Goal: Information Seeking & Learning: Learn about a topic

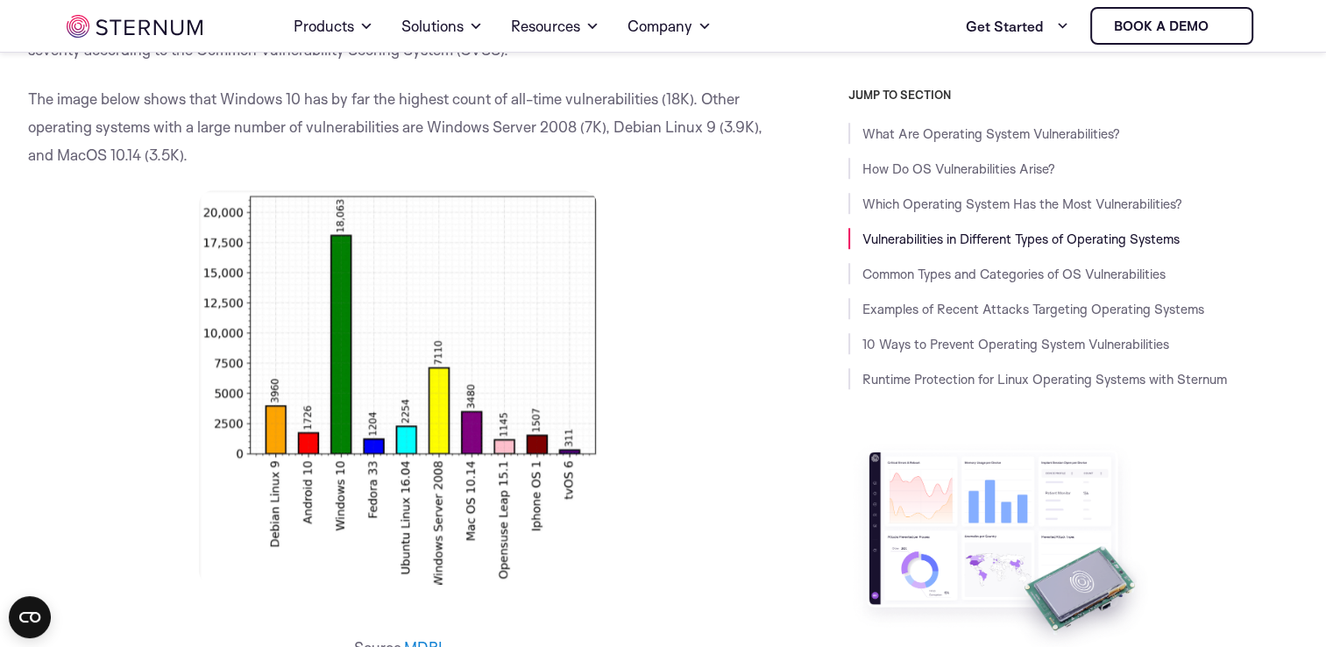
scroll to position [1358, 0]
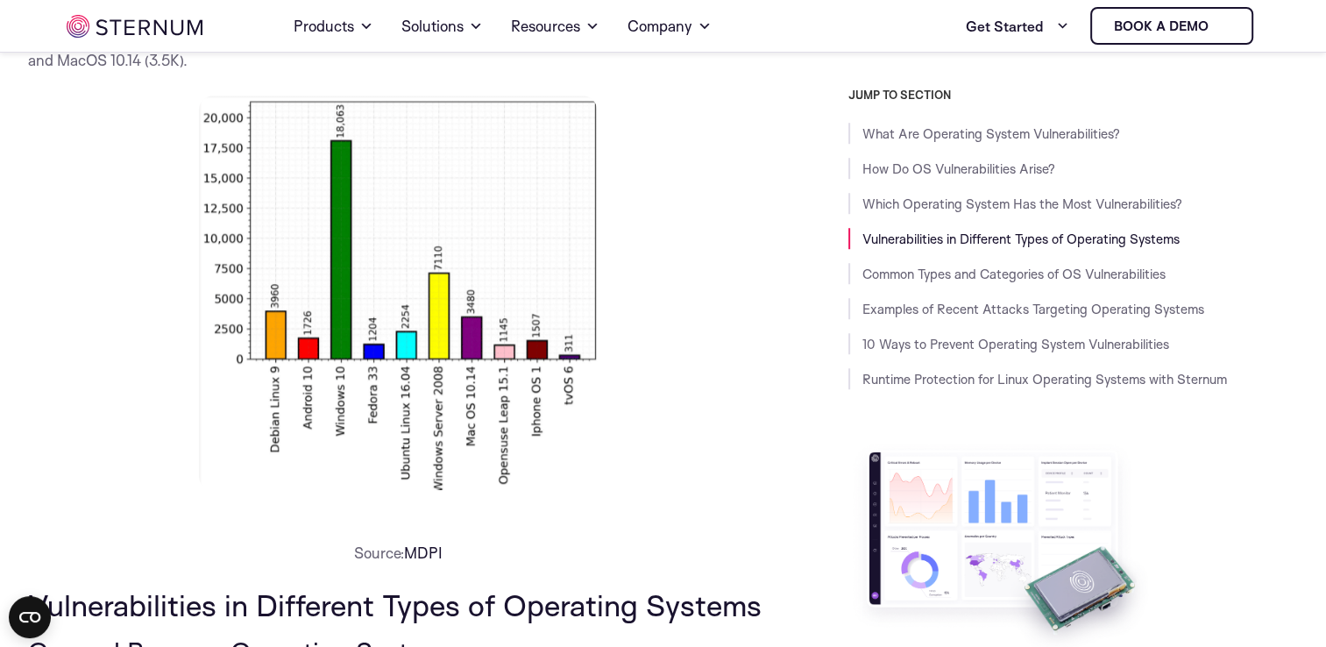
click at [424, 555] on span "MDPI" at bounding box center [423, 552] width 39 height 18
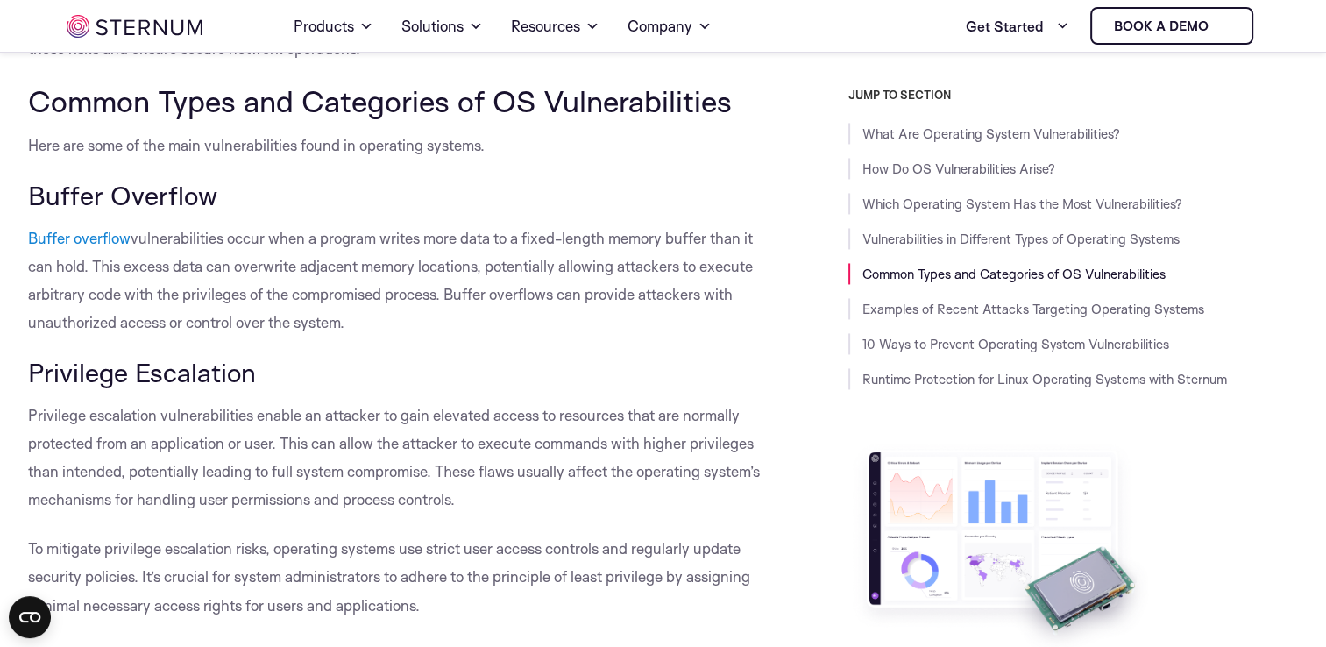
scroll to position [2717, 0]
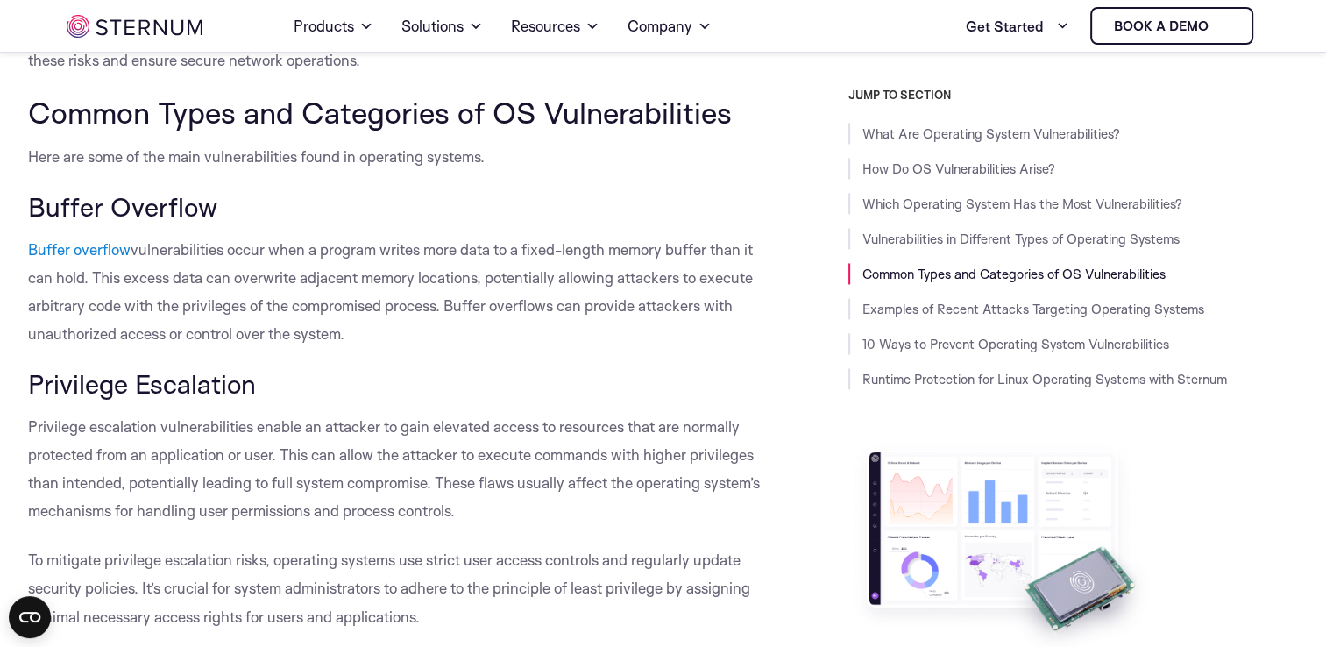
click at [373, 519] on span "Privilege escalation vulnerabilities enable an attacker to gain elevated access…" at bounding box center [394, 468] width 732 height 103
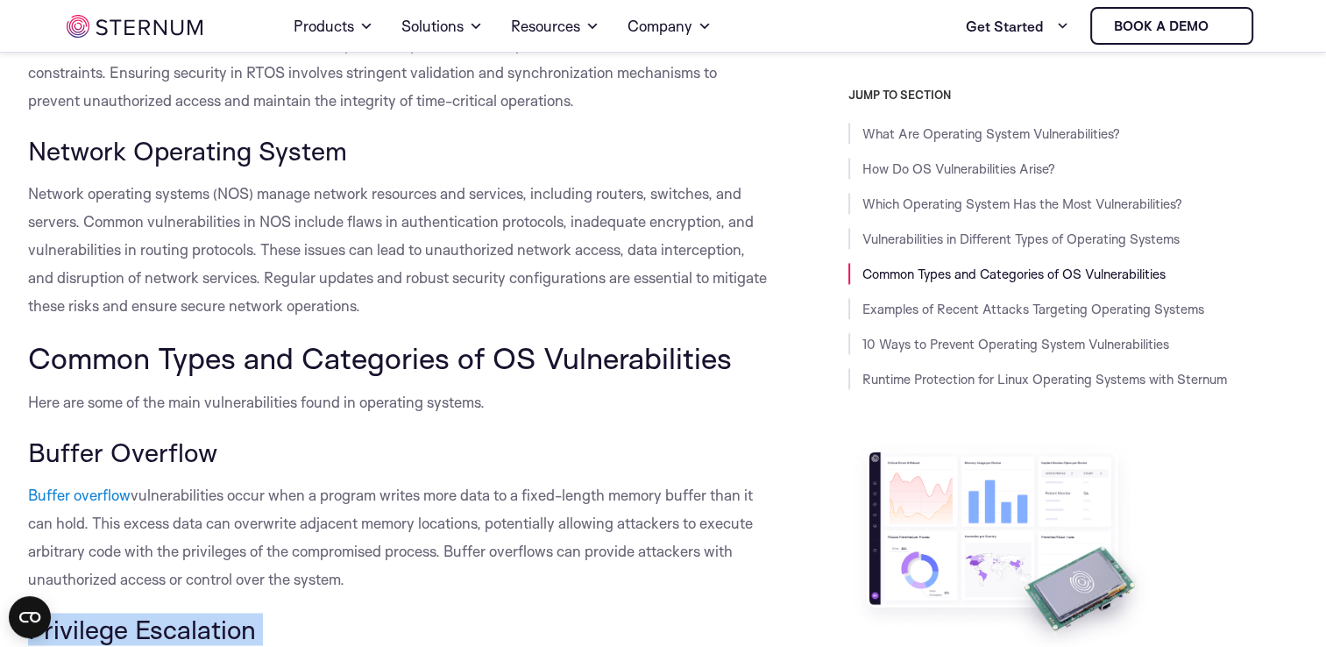
scroll to position [2643, 0]
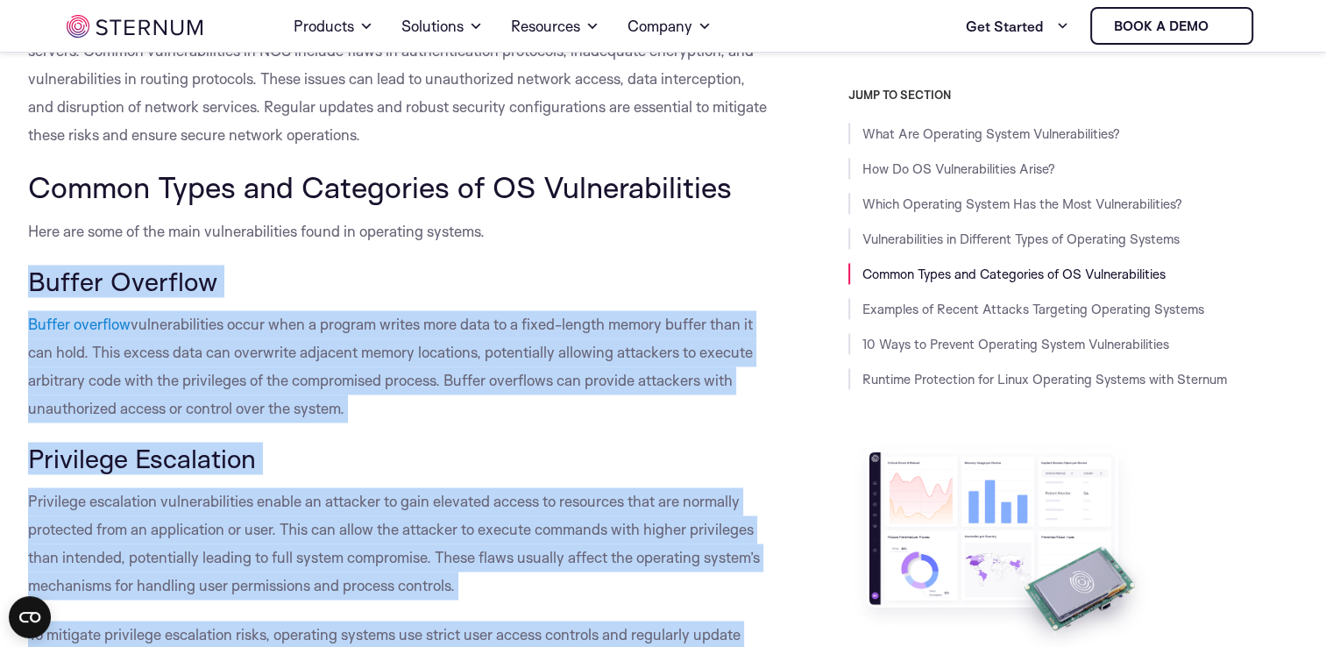
drag, startPoint x: 267, startPoint y: 530, endPoint x: 17, endPoint y: 296, distance: 343.0
click at [67, 296] on span "Buffer Overflow" at bounding box center [122, 281] width 189 height 32
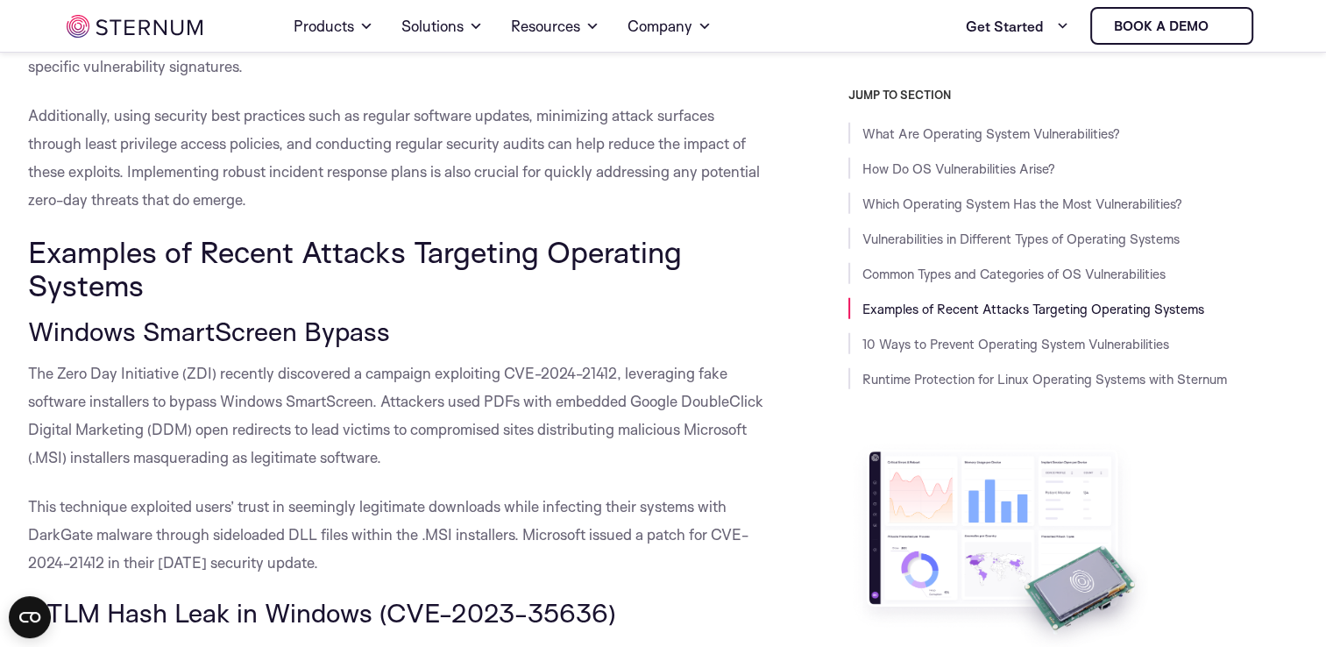
scroll to position [4810, 0]
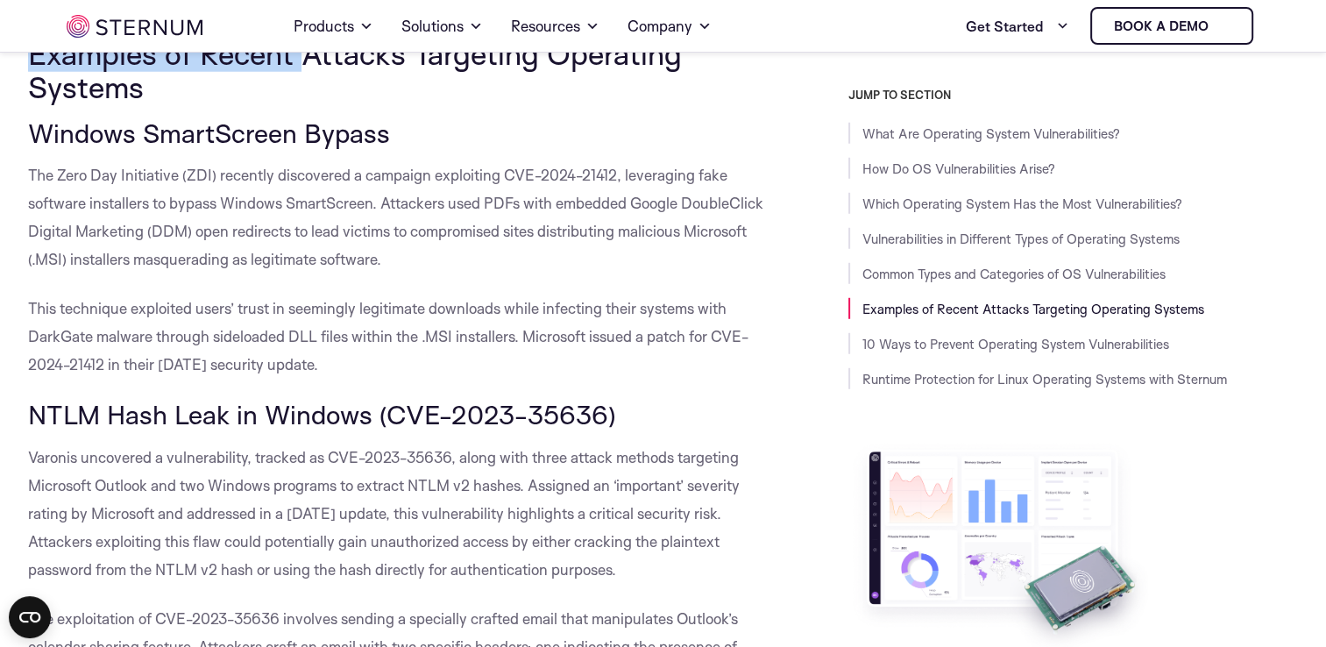
drag, startPoint x: 28, startPoint y: 209, endPoint x: 298, endPoint y: 72, distance: 302.6
click at [298, 72] on div "What Are Operating System Vulnerabilities? Operating system vulnerabilities ref…" at bounding box center [399, 372] width 742 height 9399
copy div "Common Types and Categories of OS Vulnerabilities Here are some of the main vul…"
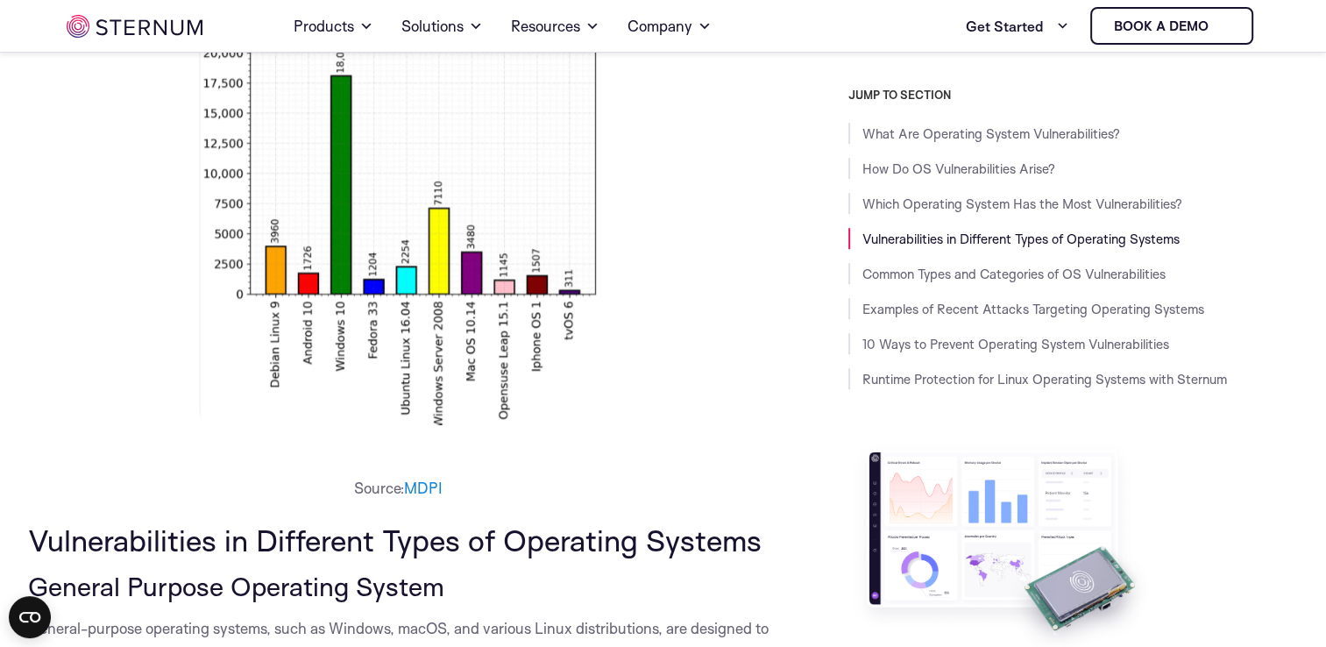
scroll to position [1421, 0]
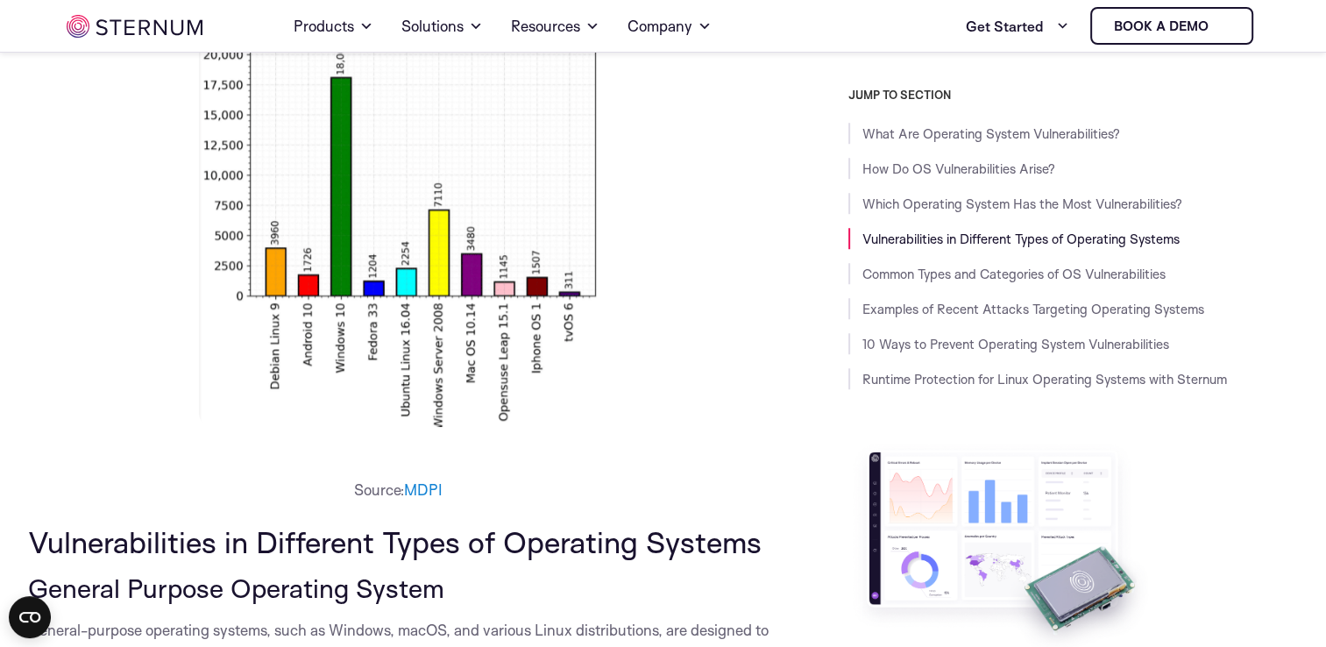
click at [743, 110] on p at bounding box center [399, 229] width 742 height 394
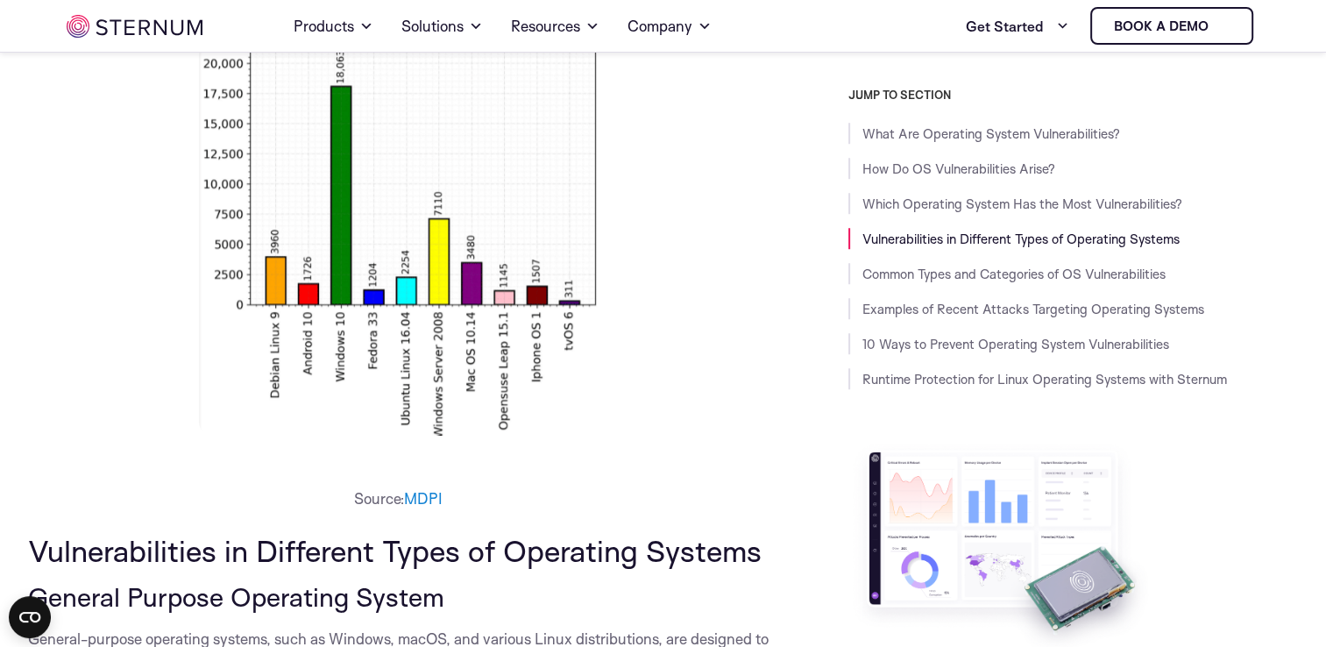
scroll to position [1413, 0]
click at [417, 500] on span "MDPI" at bounding box center [423, 497] width 39 height 18
